Goal: Transaction & Acquisition: Book appointment/travel/reservation

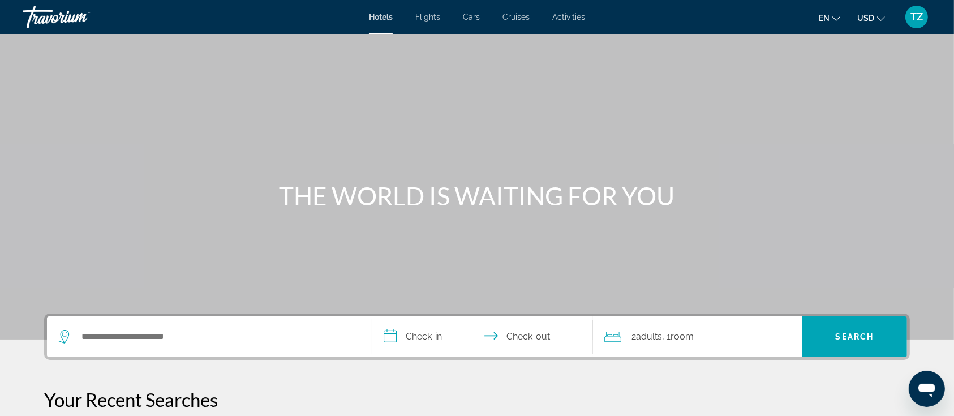
click at [226, 324] on div "Search widget" at bounding box center [209, 336] width 302 height 41
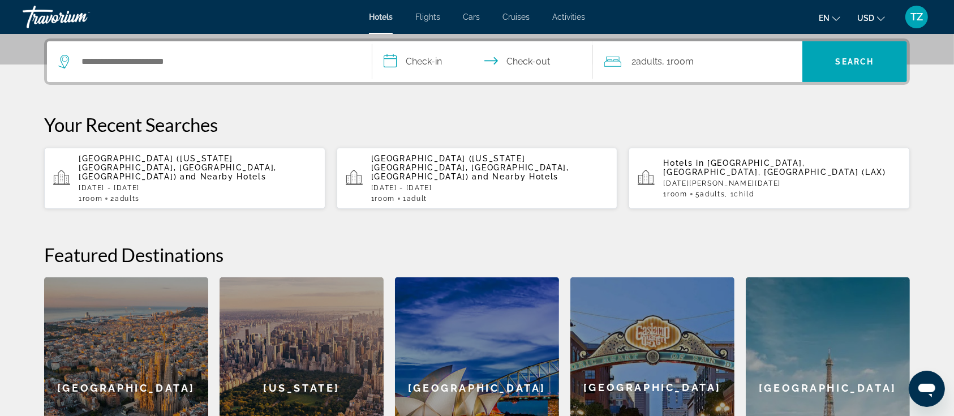
scroll to position [276, 0]
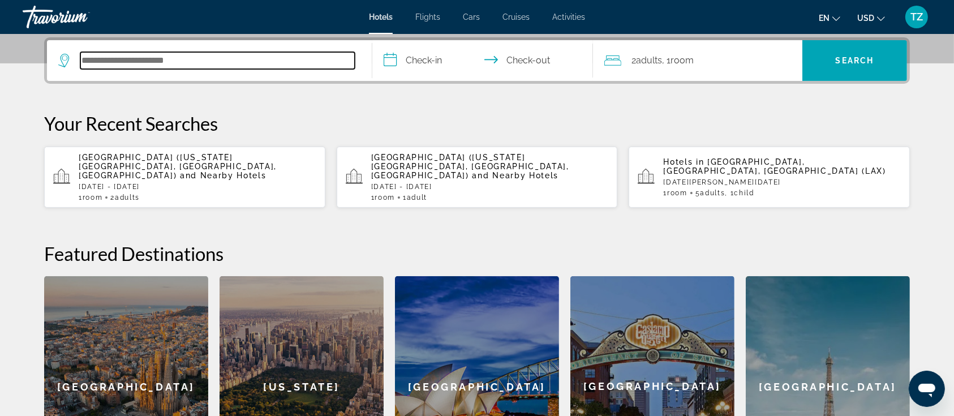
click at [204, 65] on input "Search hotel destination" at bounding box center [217, 60] width 274 height 17
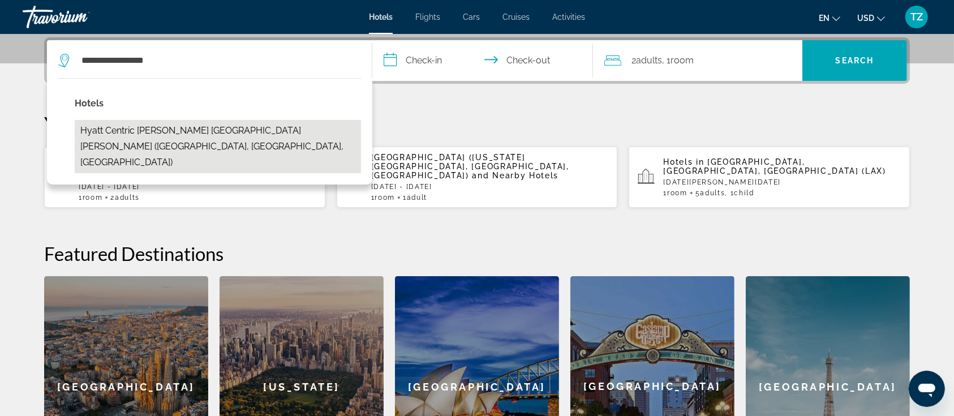
click at [207, 132] on button "Hyatt Centric [PERSON_NAME] [GEOGRAPHIC_DATA][PERSON_NAME] ([GEOGRAPHIC_DATA], …" at bounding box center [218, 146] width 286 height 53
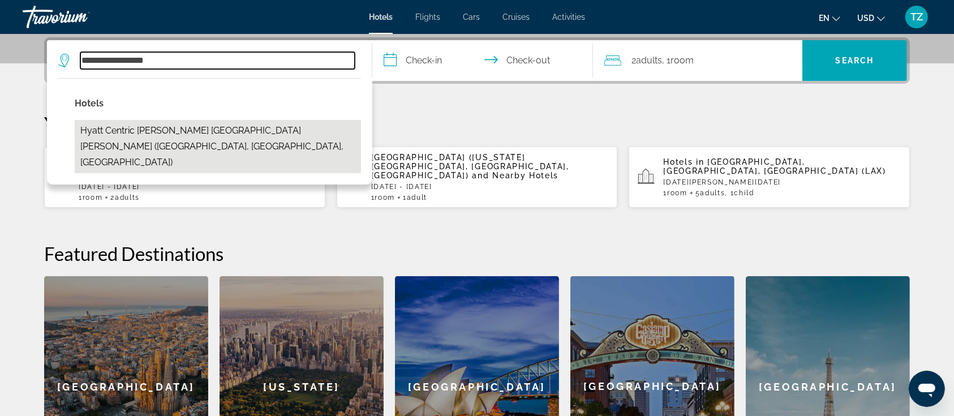
type input "**********"
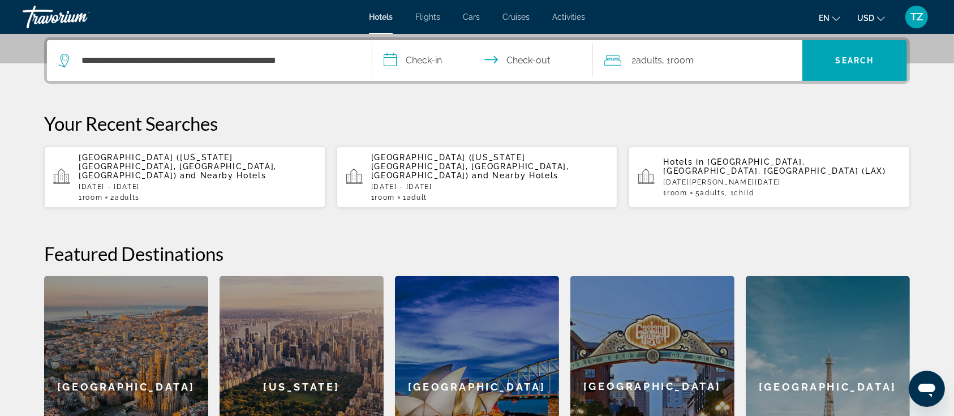
click at [421, 65] on input "**********" at bounding box center [484, 62] width 225 height 44
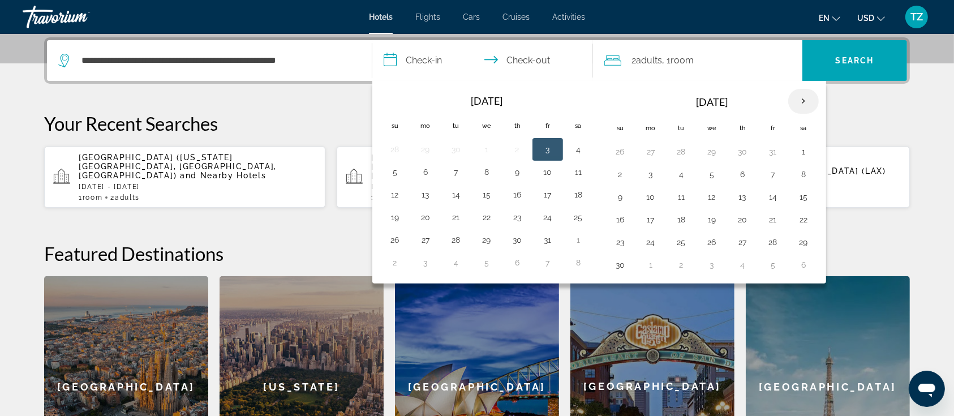
click at [803, 101] on th "Next month" at bounding box center [803, 101] width 31 height 25
click at [742, 172] on button "8" at bounding box center [742, 174] width 18 height 16
click at [621, 190] on button "11" at bounding box center [620, 197] width 18 height 16
type input "**********"
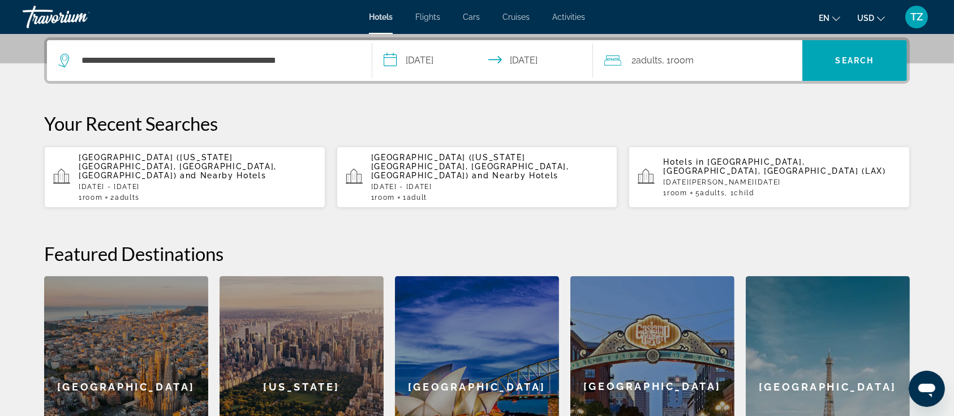
click at [652, 61] on span "Adults" at bounding box center [649, 60] width 26 height 11
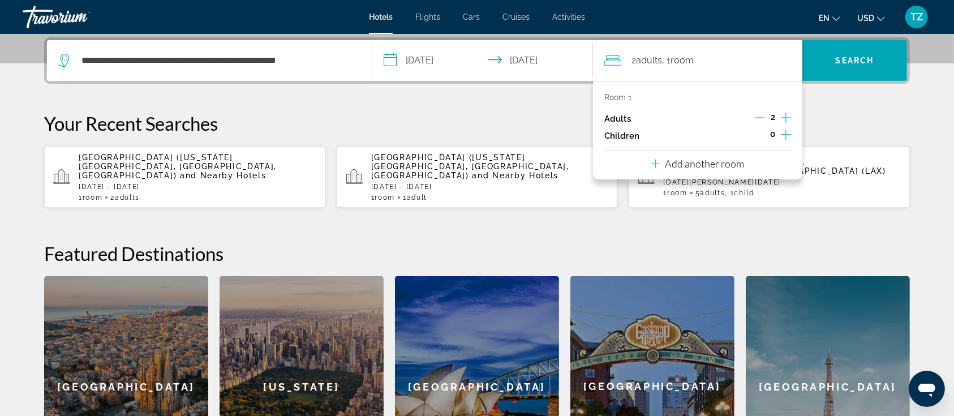
click at [788, 115] on icon "Increment adults" at bounding box center [786, 118] width 10 height 14
click at [837, 110] on div "**********" at bounding box center [476, 266] width 911 height 459
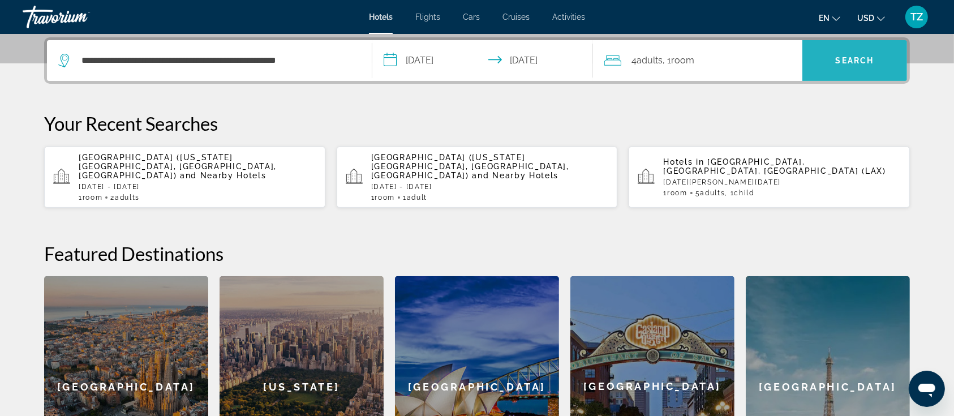
click at [847, 58] on span "Search" at bounding box center [855, 60] width 38 height 9
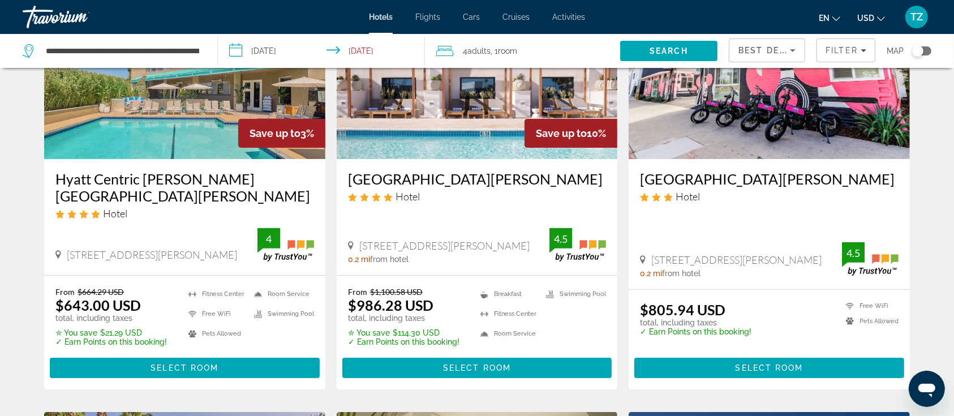
scroll to position [150, 0]
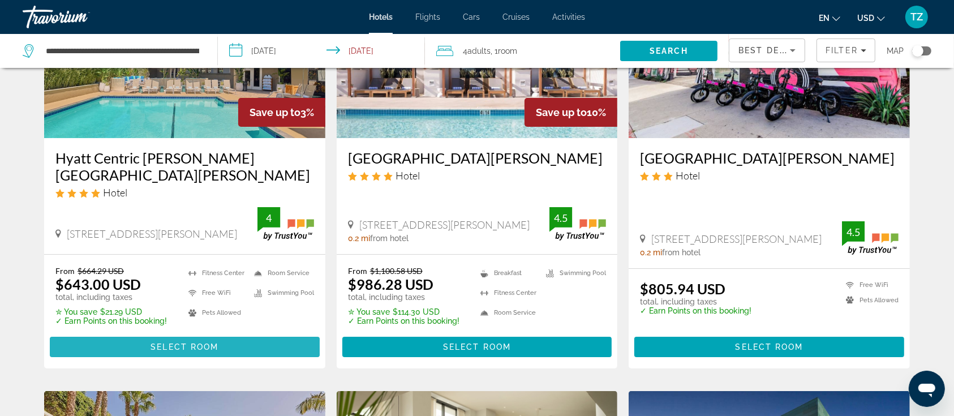
click at [171, 342] on span "Select Room" at bounding box center [184, 346] width 68 height 9
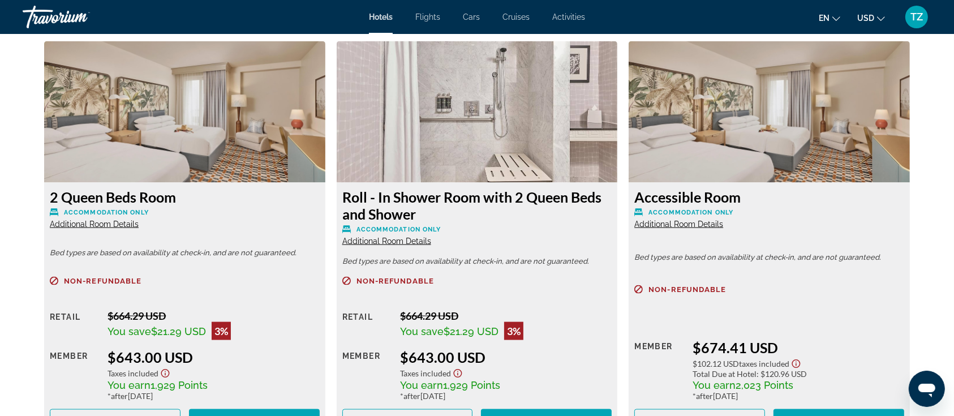
scroll to position [1584, 0]
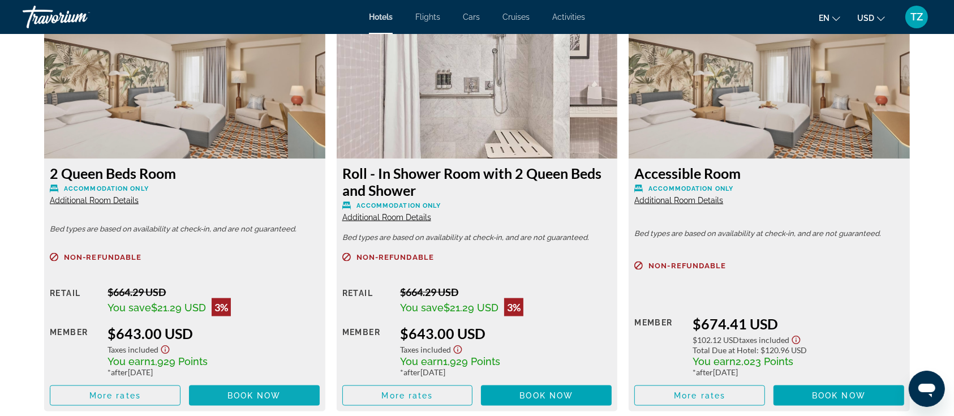
click at [242, 399] on span "Book now" at bounding box center [254, 395] width 54 height 9
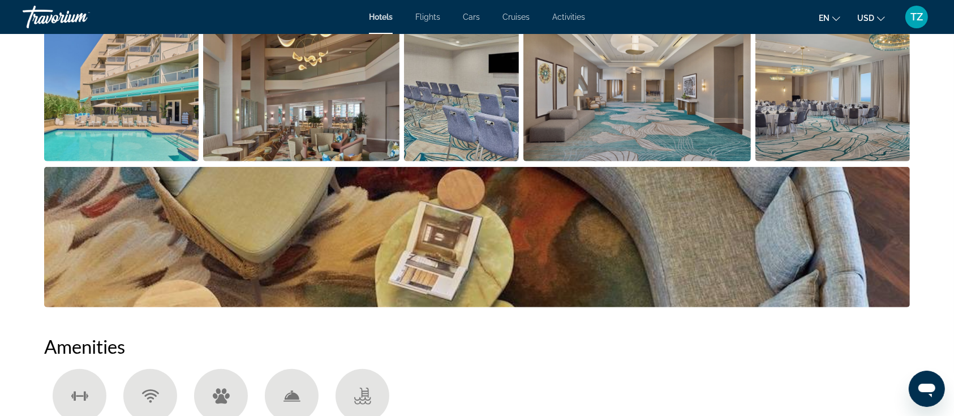
scroll to position [528, 0]
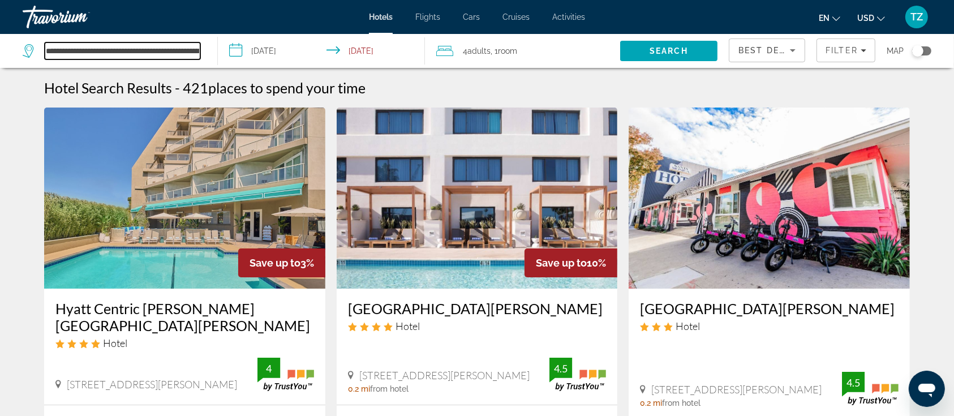
click at [134, 48] on input "**********" at bounding box center [123, 50] width 156 height 17
drag, startPoint x: 141, startPoint y: 47, endPoint x: 104, endPoint y: 46, distance: 36.8
click at [140, 47] on input "**********" at bounding box center [123, 50] width 156 height 17
drag, startPoint x: 46, startPoint y: 48, endPoint x: 212, endPoint y: 53, distance: 165.3
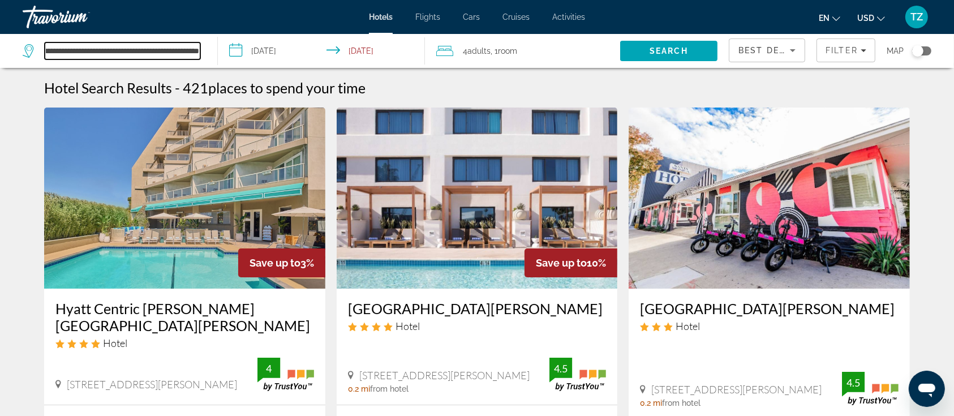
click at [212, 53] on app-destination-search "**********" at bounding box center [109, 51] width 218 height 34
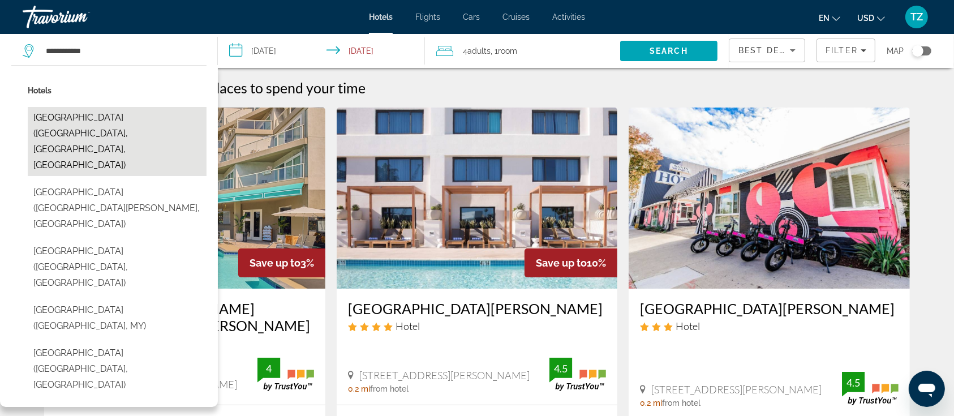
click at [173, 114] on button "[GEOGRAPHIC_DATA] ([GEOGRAPHIC_DATA], [GEOGRAPHIC_DATA], [GEOGRAPHIC_DATA])" at bounding box center [117, 141] width 179 height 69
type input "**********"
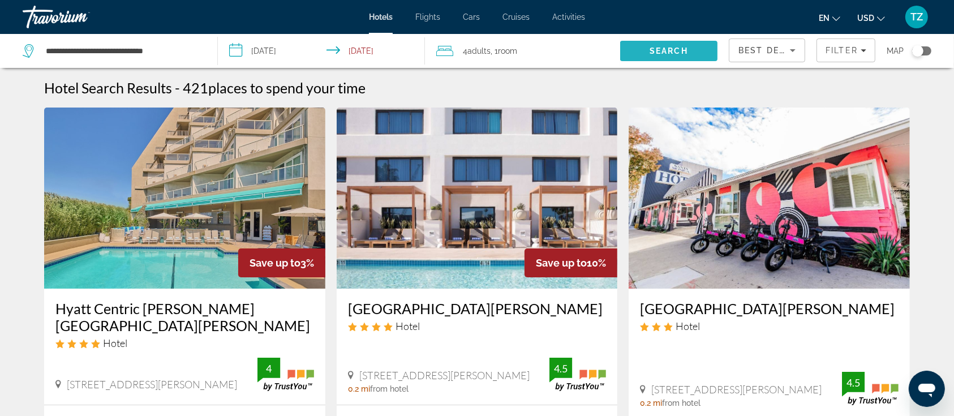
click at [679, 49] on span "Search" at bounding box center [668, 50] width 38 height 9
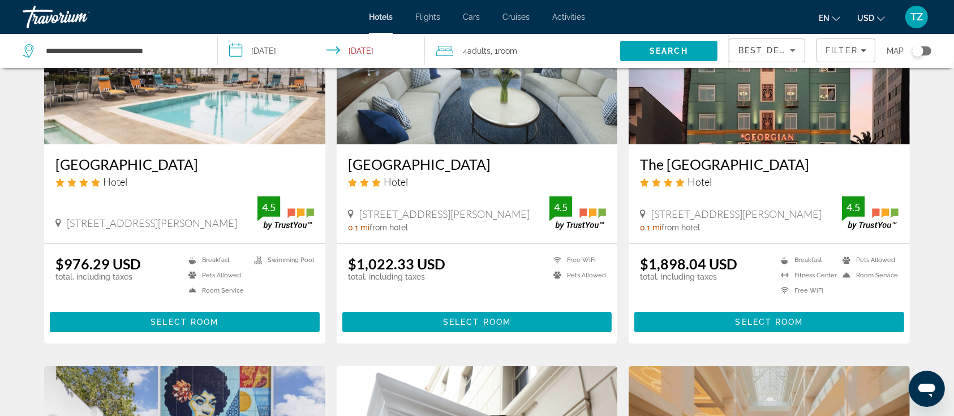
scroll to position [150, 0]
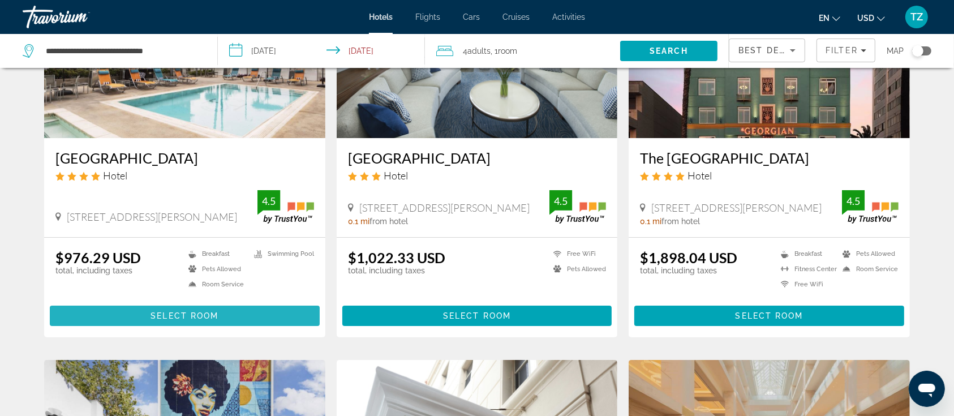
click at [225, 309] on span "Main content" at bounding box center [185, 315] width 270 height 27
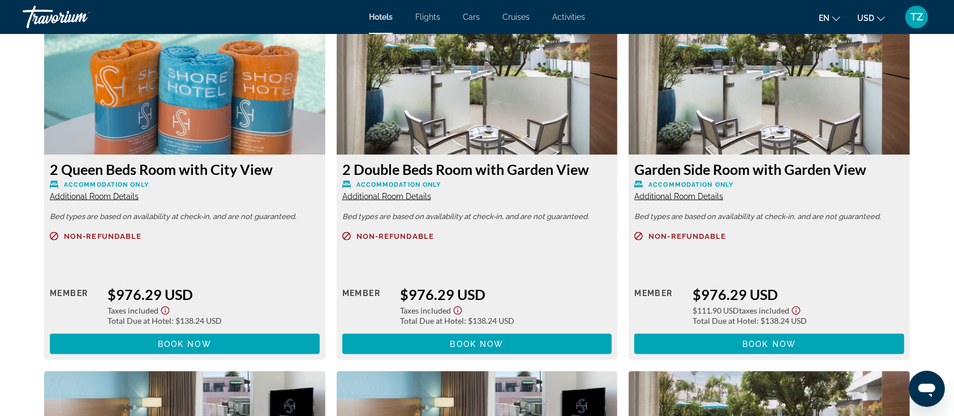
scroll to position [1584, 0]
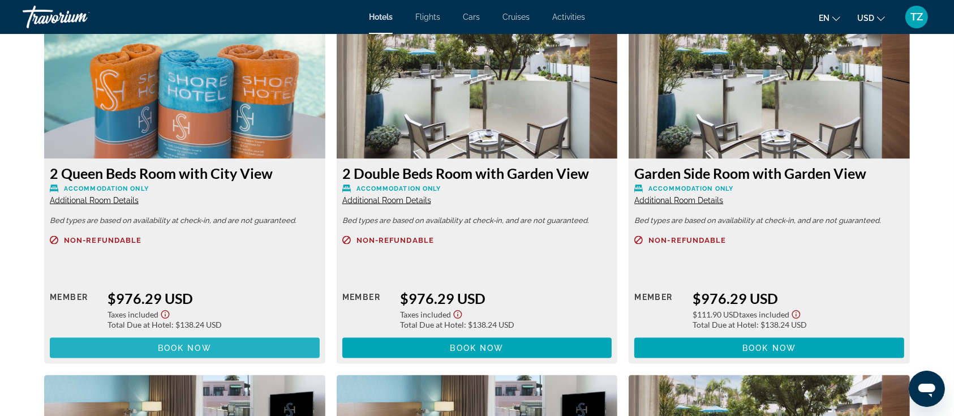
click at [186, 352] on span "Book now" at bounding box center [185, 347] width 54 height 9
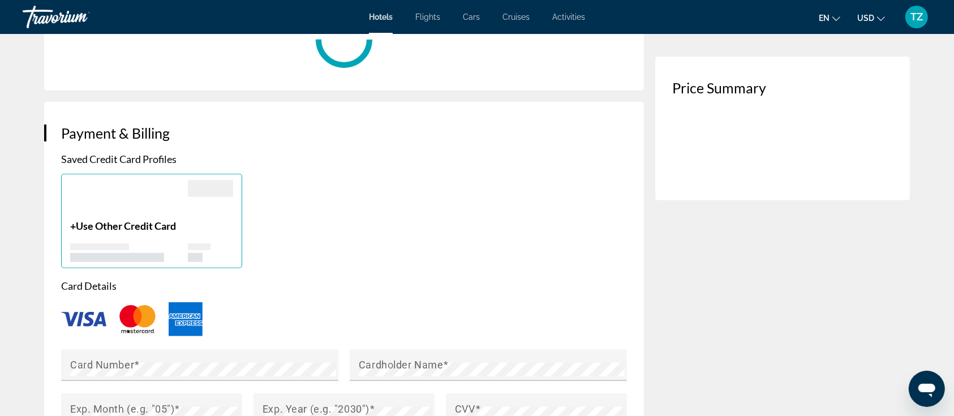
scroll to position [829, 0]
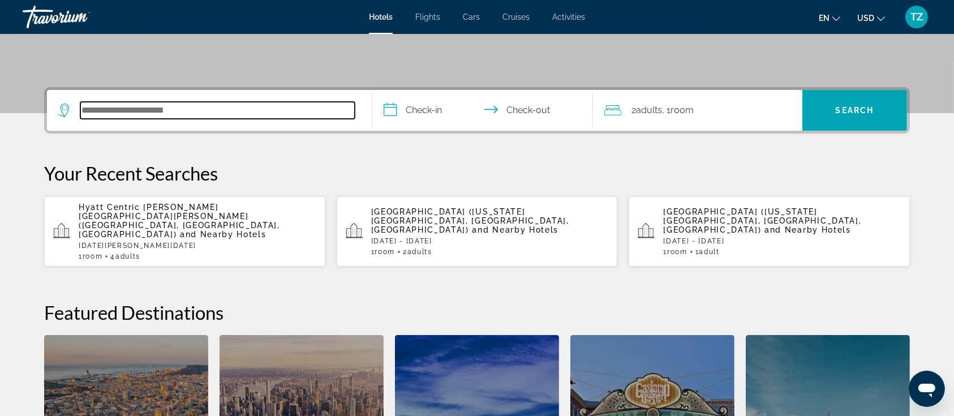
click at [156, 108] on input "Search hotel destination" at bounding box center [217, 110] width 274 height 17
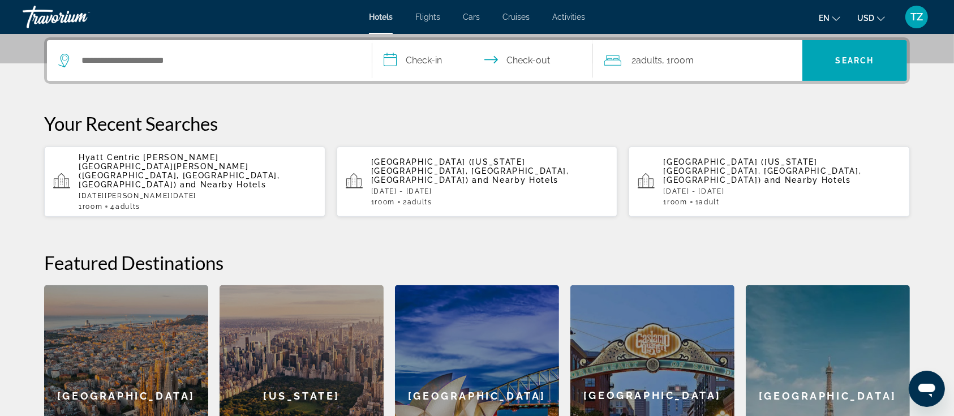
click at [161, 192] on p "[DATE][PERSON_NAME][DATE]" at bounding box center [198, 196] width 238 height 8
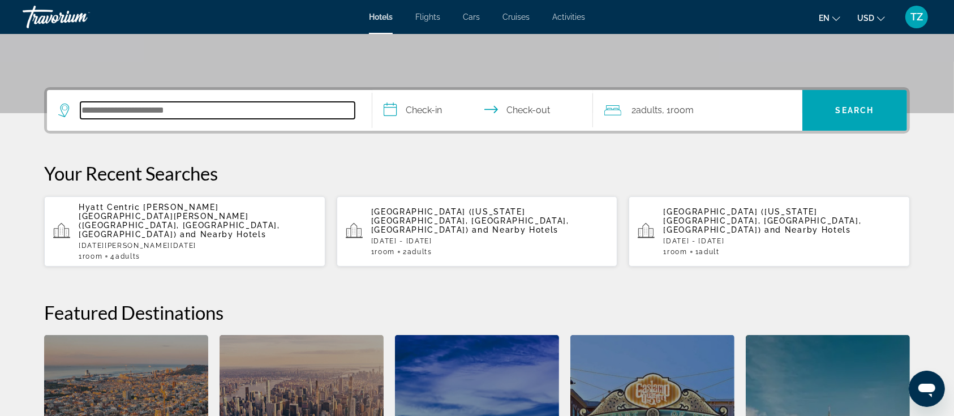
click at [144, 103] on input "Search hotel destination" at bounding box center [217, 110] width 274 height 17
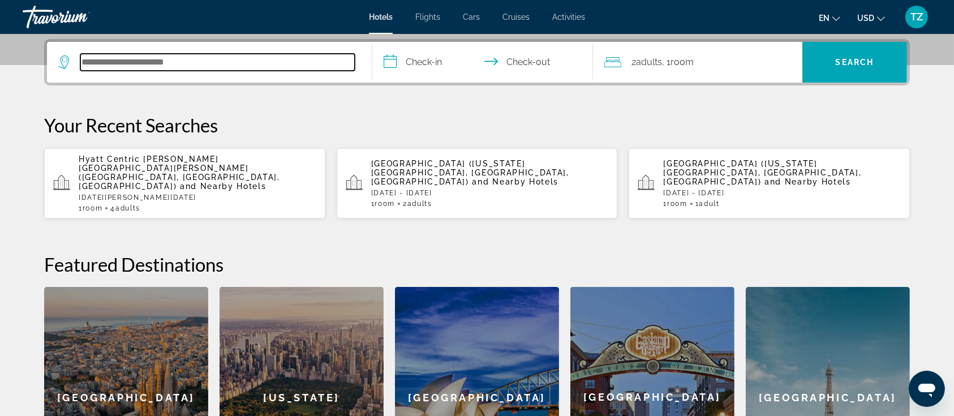
scroll to position [276, 0]
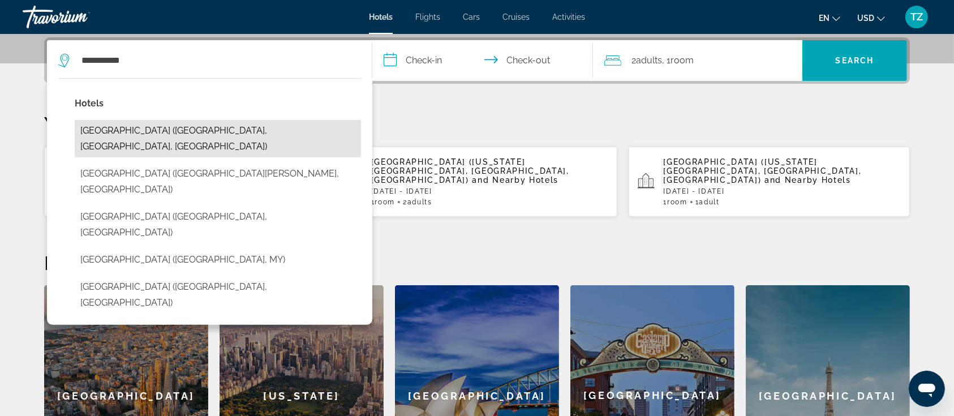
click at [167, 128] on button "[GEOGRAPHIC_DATA] ([GEOGRAPHIC_DATA], [GEOGRAPHIC_DATA], [GEOGRAPHIC_DATA])" at bounding box center [218, 138] width 286 height 37
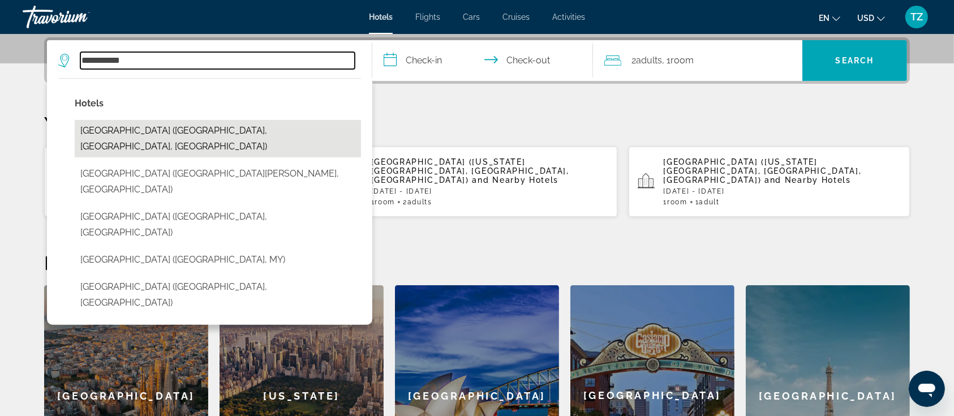
type input "**********"
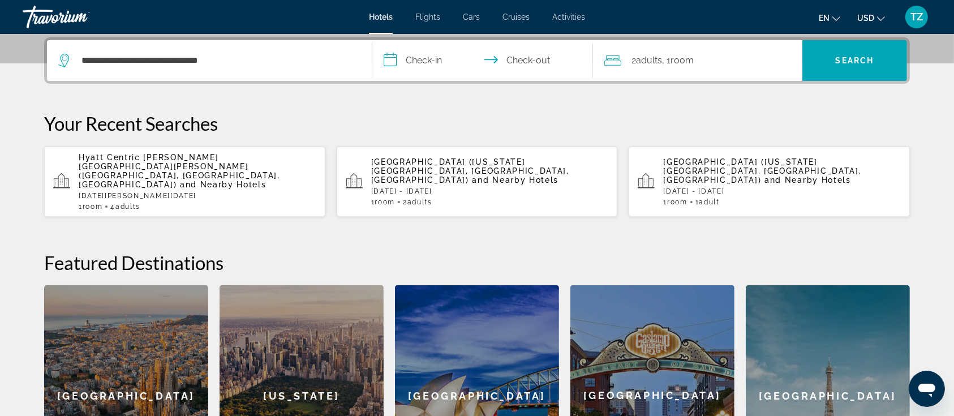
click at [430, 58] on input "**********" at bounding box center [484, 62] width 225 height 44
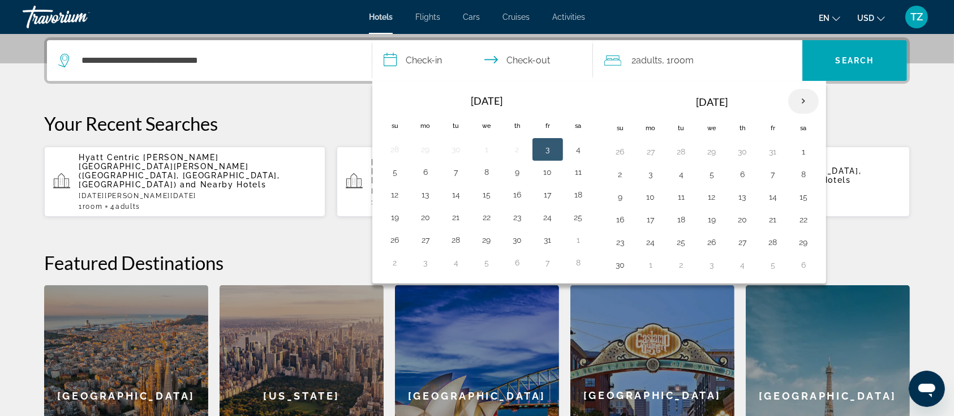
click at [801, 101] on th "Next month" at bounding box center [803, 101] width 31 height 25
click at [743, 171] on button "8" at bounding box center [742, 174] width 18 height 16
click at [618, 193] on button "11" at bounding box center [620, 197] width 18 height 16
type input "**********"
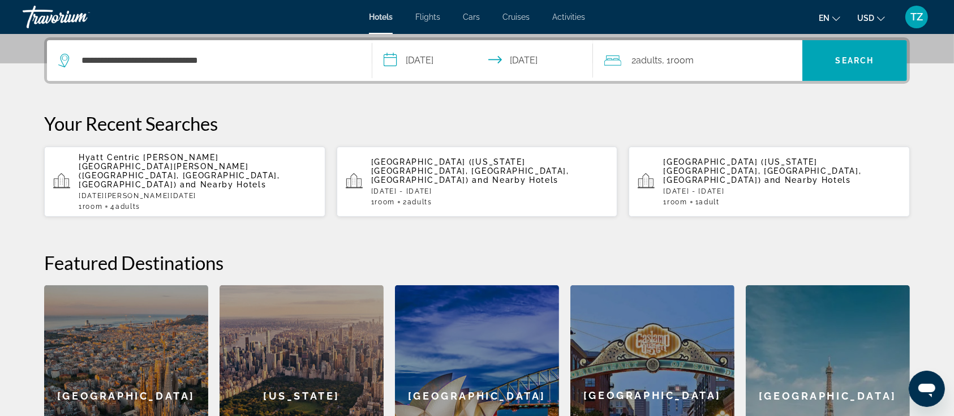
click at [680, 58] on span "Room" at bounding box center [681, 60] width 23 height 11
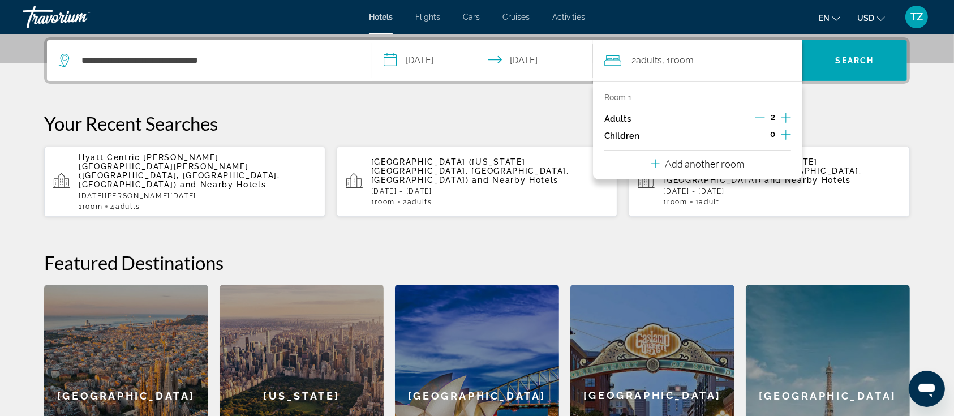
click at [787, 114] on icon "Increment adults" at bounding box center [786, 118] width 10 height 14
click at [833, 71] on span "Search" at bounding box center [854, 60] width 105 height 27
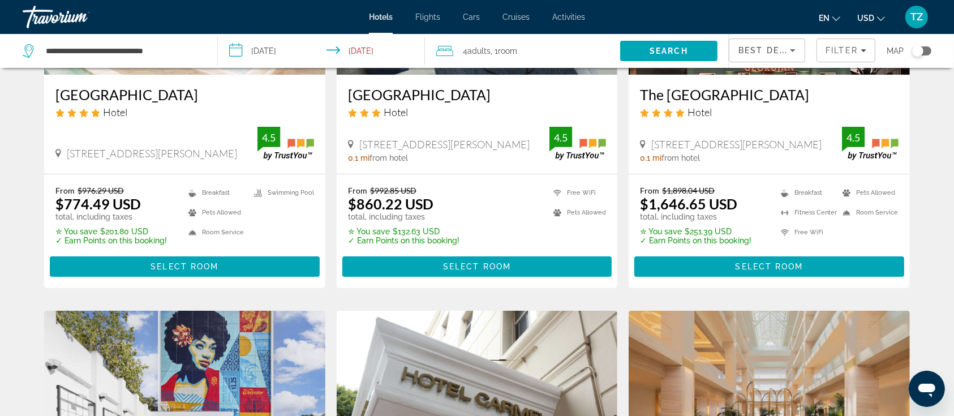
scroll to position [226, 0]
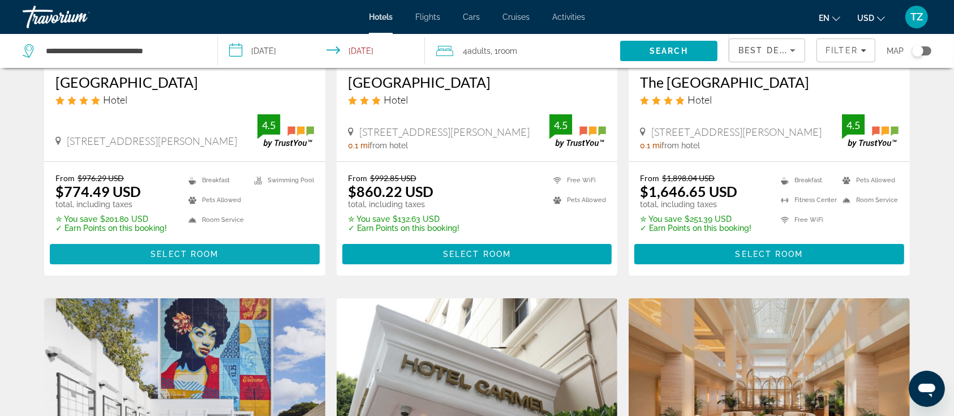
click at [184, 255] on span "Select Room" at bounding box center [184, 253] width 68 height 9
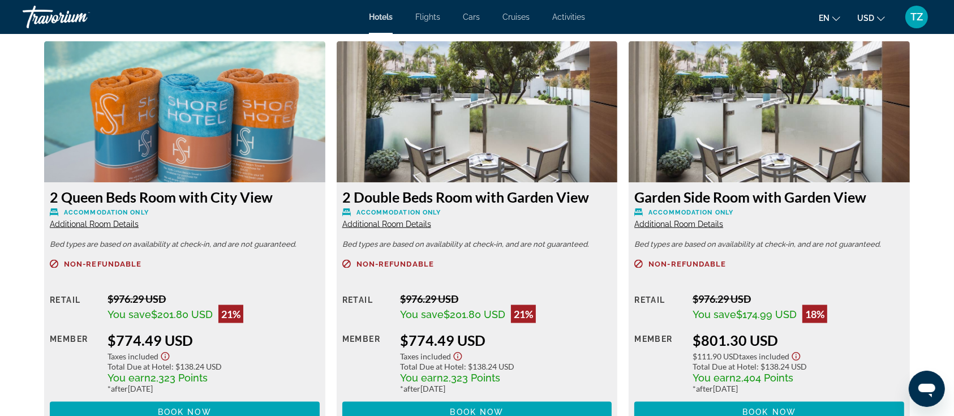
scroll to position [1584, 0]
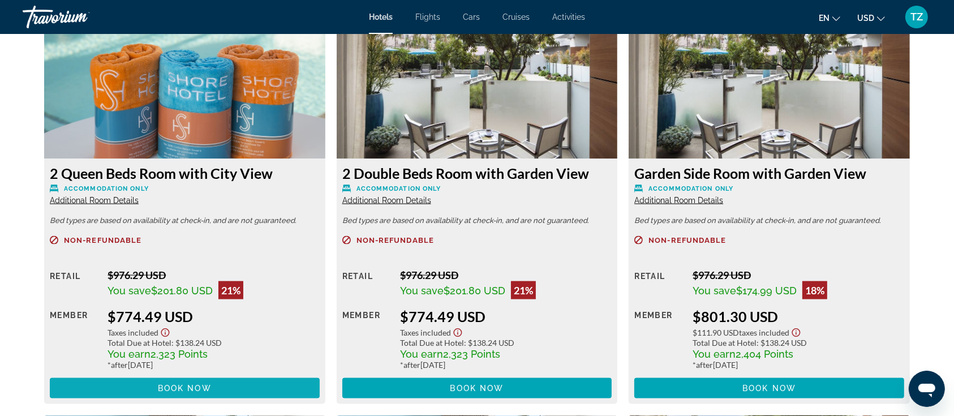
click at [227, 388] on span "Main content" at bounding box center [185, 388] width 270 height 27
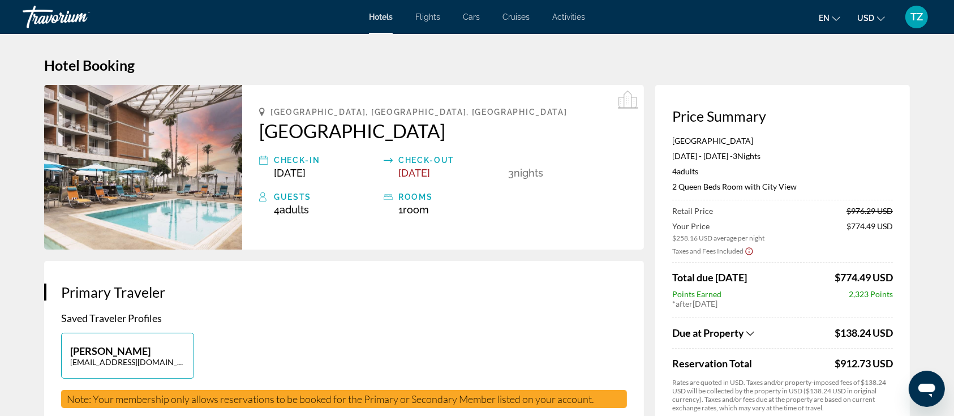
click at [75, 18] on div "Travorium" at bounding box center [79, 16] width 113 height 29
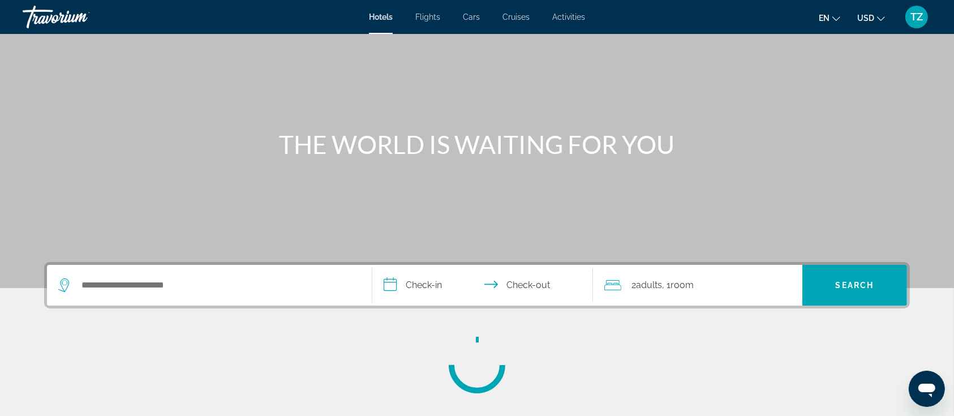
scroll to position [75, 0]
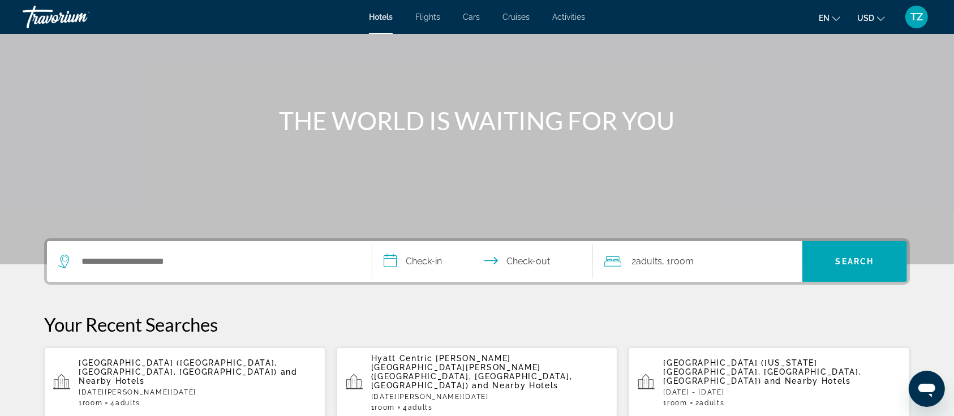
click at [442, 371] on div "Hyatt Centric [PERSON_NAME] [GEOGRAPHIC_DATA][PERSON_NAME] ([GEOGRAPHIC_DATA], …" at bounding box center [490, 383] width 238 height 58
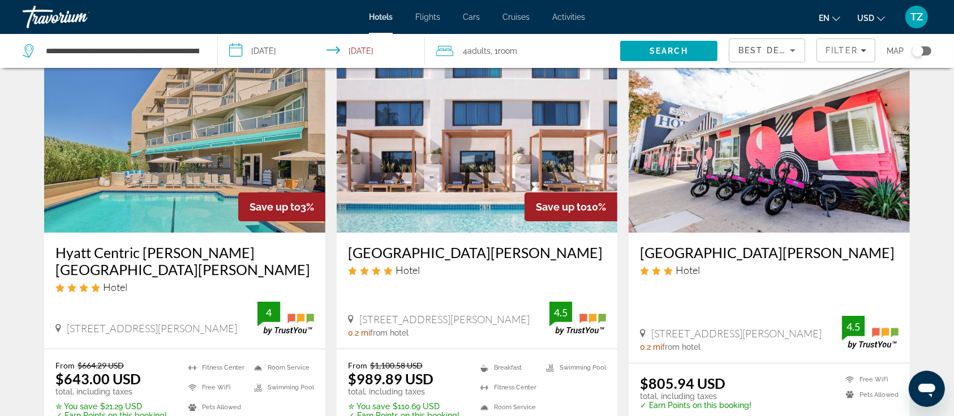
scroll to position [150, 0]
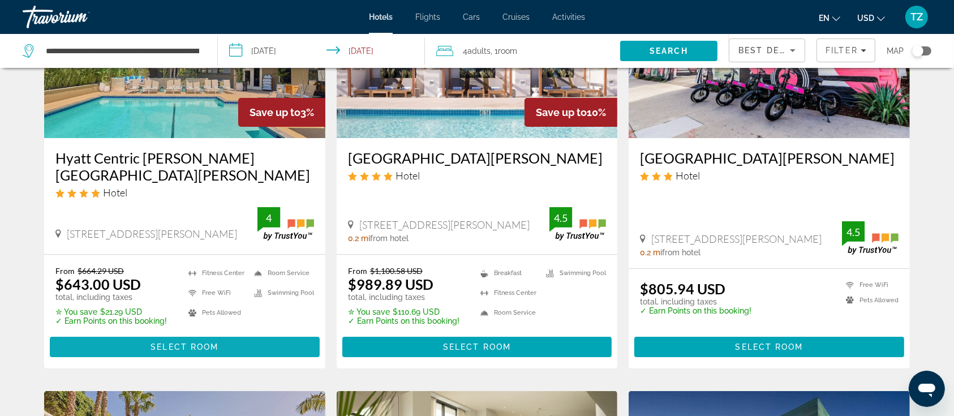
click at [194, 333] on span "Main content" at bounding box center [185, 346] width 270 height 27
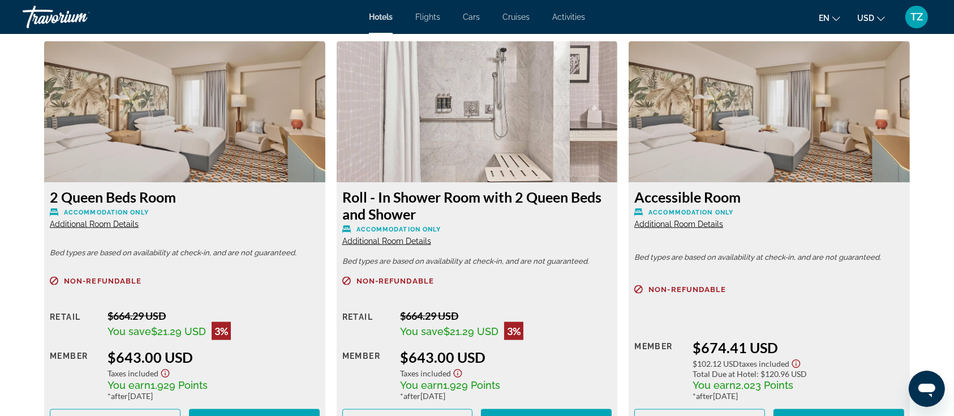
scroll to position [1584, 0]
